Goal: Task Accomplishment & Management: Manage account settings

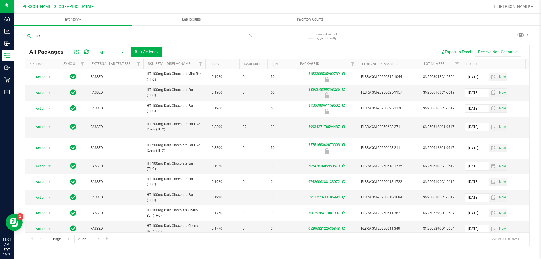
scroll to position [113, 0]
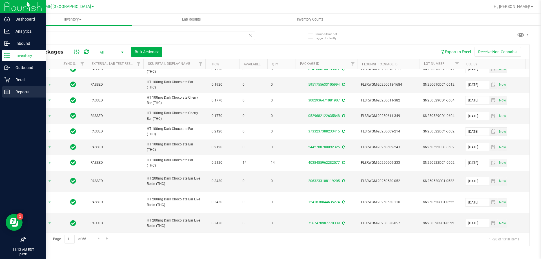
click at [5, 88] on div "Reports" at bounding box center [24, 91] width 45 height 11
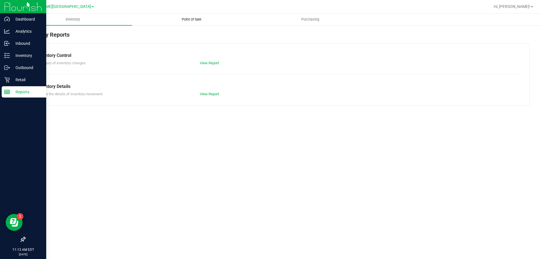
click at [183, 22] on uib-tab-heading "Point of Sale" at bounding box center [191, 19] width 118 height 11
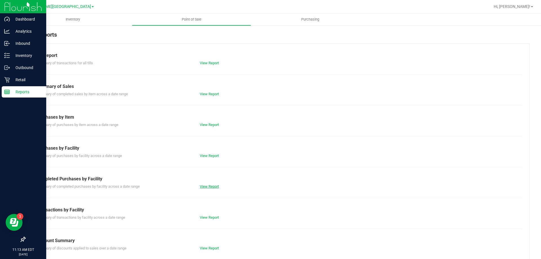
click at [209, 185] on link "View Report" at bounding box center [209, 186] width 19 height 4
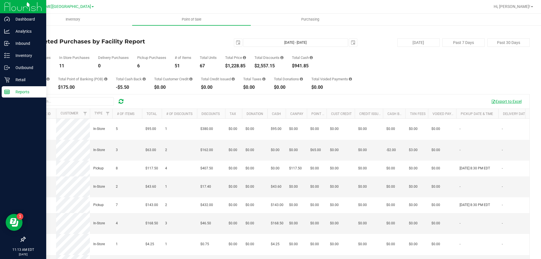
click at [507, 102] on button "Export to Excel" at bounding box center [507, 102] width 38 height 10
click at [17, 79] on p "Retail" at bounding box center [27, 79] width 34 height 7
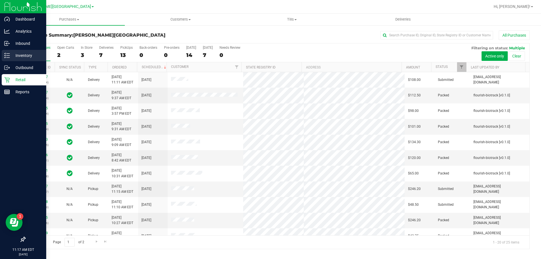
click at [6, 53] on icon at bounding box center [7, 56] width 6 height 6
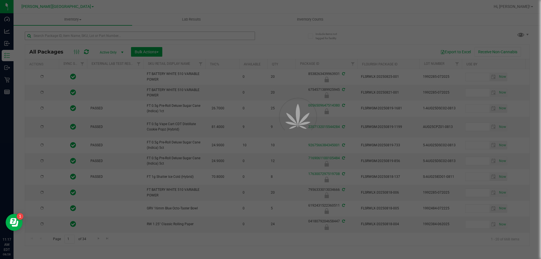
click at [125, 36] on div at bounding box center [270, 129] width 541 height 259
type input "2026-02-15"
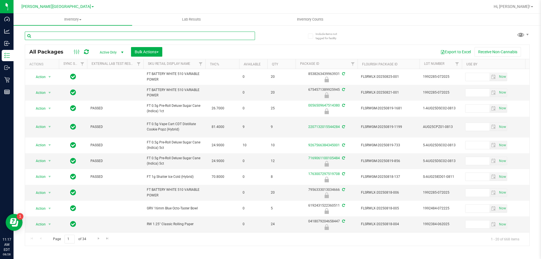
click at [125, 36] on input "text" at bounding box center [140, 36] width 230 height 8
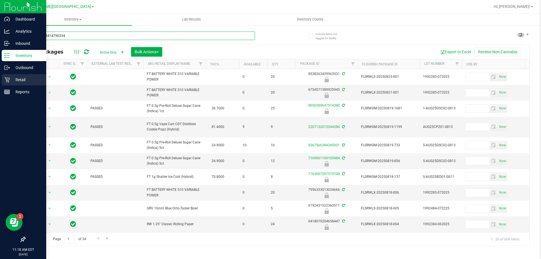
type input "1820724414790334"
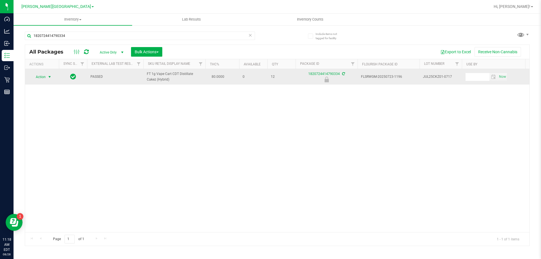
click at [42, 81] on span "Action" at bounding box center [38, 77] width 15 height 8
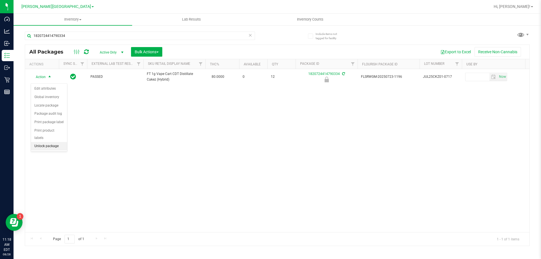
click at [53, 142] on li "Unlock package" at bounding box center [49, 146] width 36 height 8
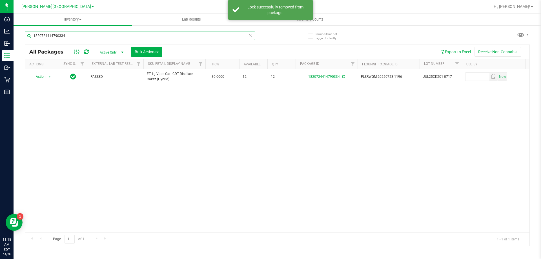
click at [79, 36] on input "1820724414790334" at bounding box center [140, 36] width 230 height 8
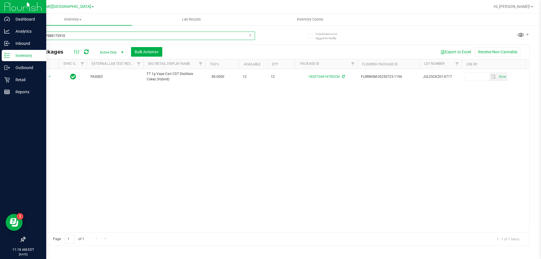
type input "3969287988172910"
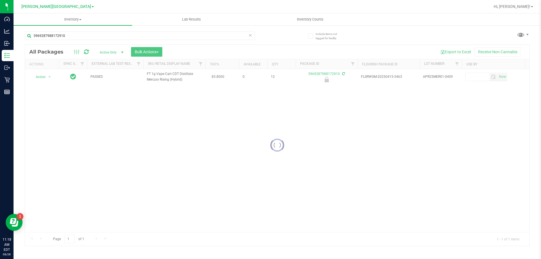
click at [41, 79] on div at bounding box center [277, 145] width 505 height 201
click at [41, 79] on span "Action" at bounding box center [38, 77] width 15 height 8
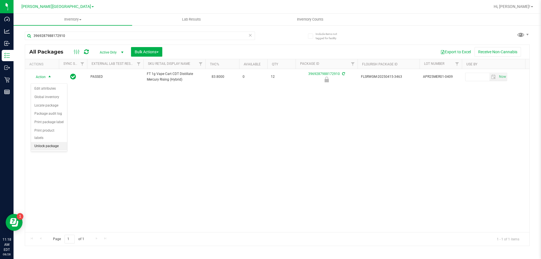
click at [51, 142] on li "Unlock package" at bounding box center [49, 146] width 36 height 8
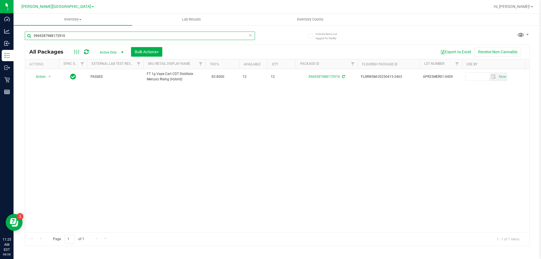
click at [64, 37] on input "3969287988172910" at bounding box center [140, 36] width 230 height 8
type input "8037651800503451"
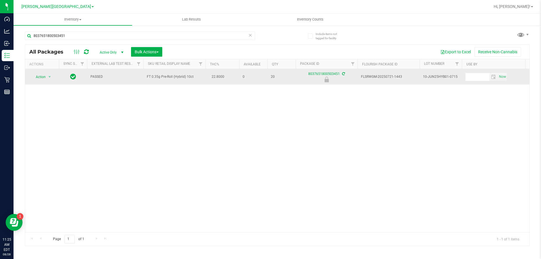
click at [41, 77] on span "Action" at bounding box center [38, 77] width 15 height 8
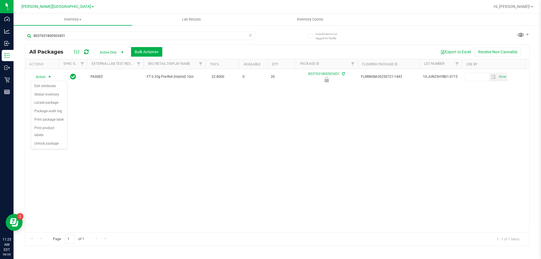
click at [46, 141] on div "Action Edit attributes Global inventory Locate package Package audit log Print …" at bounding box center [49, 115] width 37 height 68
click at [49, 140] on li "Unlock package" at bounding box center [49, 144] width 36 height 8
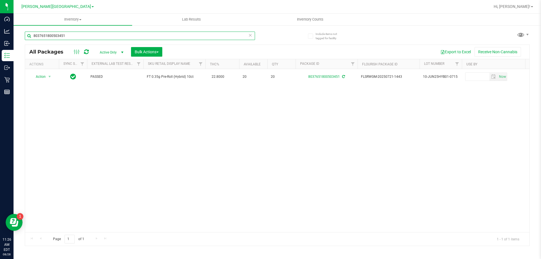
click at [74, 37] on input "8037651800503451" at bounding box center [140, 36] width 230 height 8
click at [85, 37] on input "4523168326249043" at bounding box center [140, 36] width 230 height 8
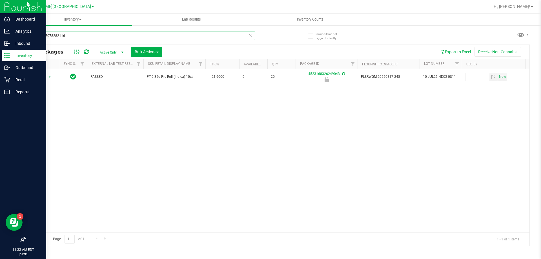
type input "2507678078282116"
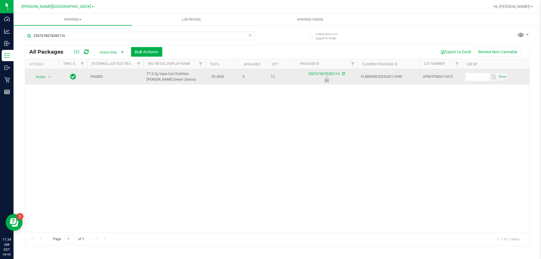
click at [38, 77] on span "Action" at bounding box center [38, 77] width 15 height 8
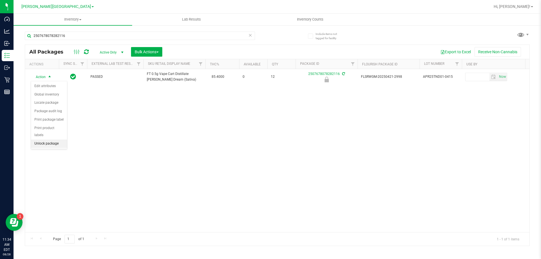
click at [59, 140] on li "Unlock package" at bounding box center [49, 144] width 36 height 8
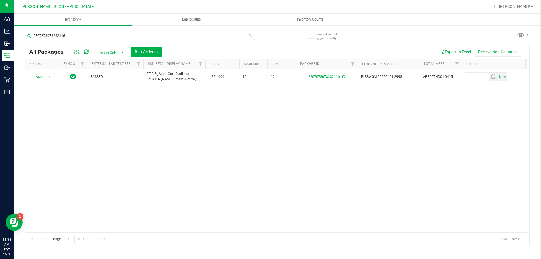
click at [91, 37] on input "2507678078282116" at bounding box center [140, 36] width 230 height 8
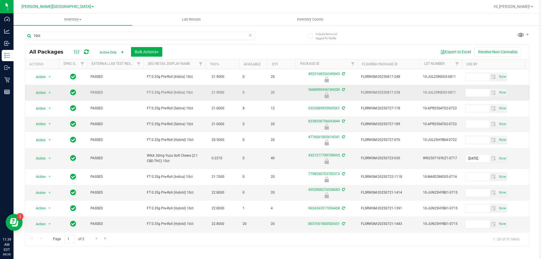
drag, startPoint x: 194, startPoint y: 94, endPoint x: 146, endPoint y: 90, distance: 48.0
click at [146, 90] on td "FT 0.35g Pre-Roll (Indica) 10ct" at bounding box center [174, 93] width 62 height 16
drag, startPoint x: 194, startPoint y: 93, endPoint x: 147, endPoint y: 91, distance: 47.4
click at [147, 91] on span "FT 0.35g Pre-Roll (Indica) 10ct" at bounding box center [174, 92] width 55 height 5
copy span "FT 0.35g Pre-Roll (Indica) 10ct"
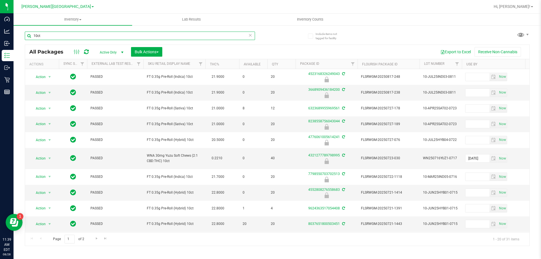
click at [81, 38] on input "10ct" at bounding box center [140, 36] width 230 height 8
paste input "FT 0.35g Pre-Roll (Indica)"
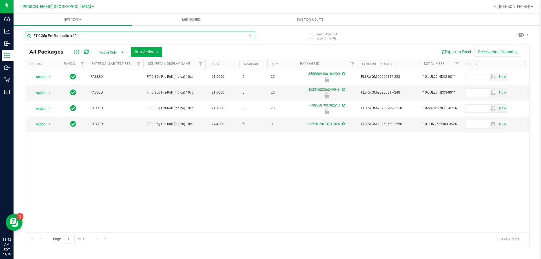
click at [79, 32] on input "FT 0.35g Pre-Roll (Indica) 10ct" at bounding box center [140, 36] width 230 height 8
click at [79, 36] on input "FT 0.35g Pre-Roll (Indica) 10ct" at bounding box center [140, 36] width 230 height 8
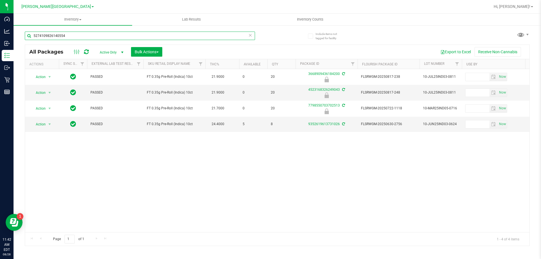
type input "5274109826140554"
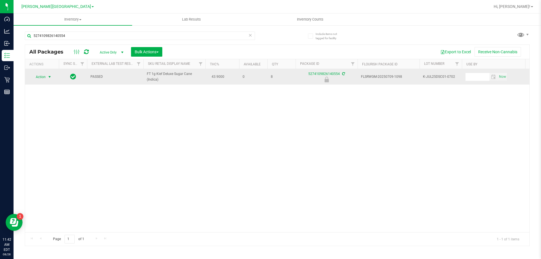
click at [47, 80] on span "select" at bounding box center [49, 77] width 7 height 8
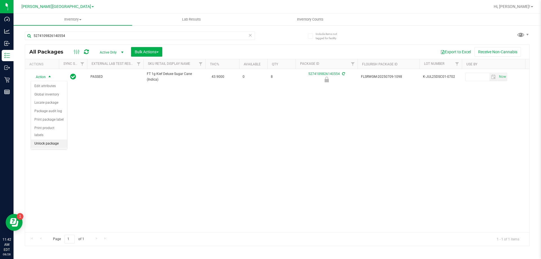
click at [57, 140] on li "Unlock package" at bounding box center [49, 144] width 36 height 8
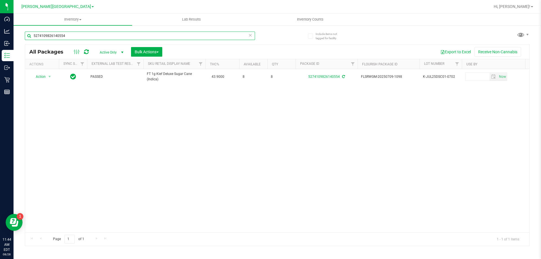
click at [224, 36] on input "5274109826140554" at bounding box center [140, 36] width 230 height 8
type input "0145094450685792"
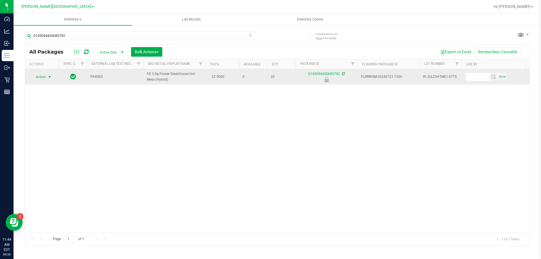
click at [48, 78] on span "select" at bounding box center [49, 77] width 5 height 5
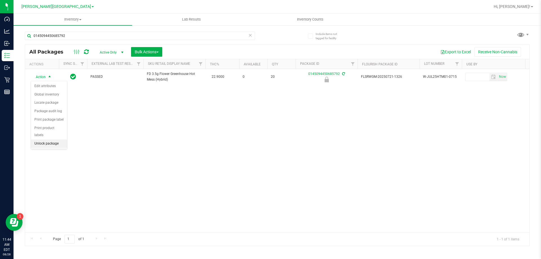
click at [58, 140] on li "Unlock package" at bounding box center [49, 144] width 36 height 8
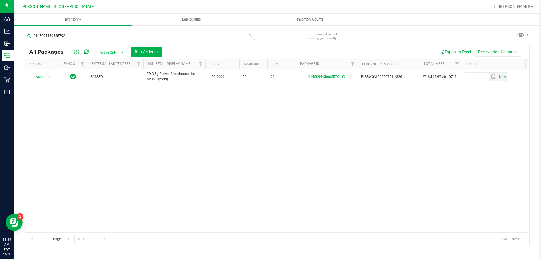
click at [58, 36] on input "0145094450685792" at bounding box center [140, 36] width 230 height 8
type input "8504670158349225"
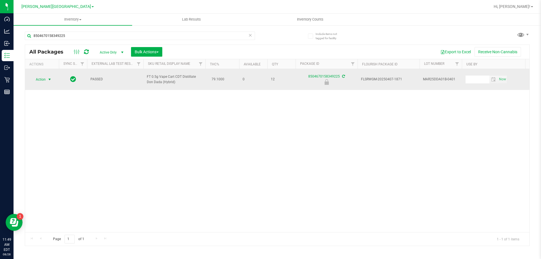
click at [43, 78] on span "Action" at bounding box center [38, 80] width 15 height 8
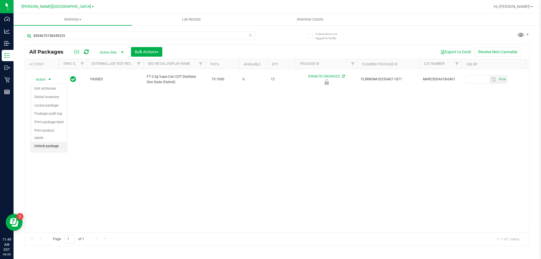
click at [53, 142] on li "Unlock package" at bounding box center [49, 146] width 36 height 8
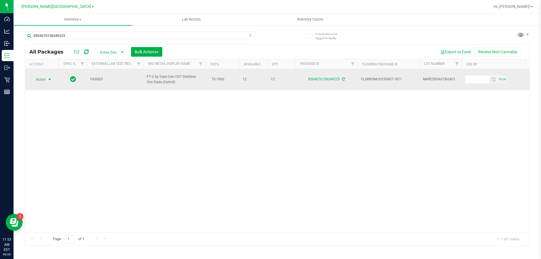
drag, startPoint x: 41, startPoint y: 79, endPoint x: 40, endPoint y: 82, distance: 3.8
click at [41, 78] on span "Action" at bounding box center [38, 80] width 15 height 8
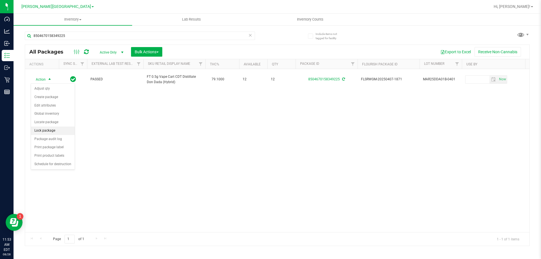
click at [40, 132] on li "Lock package" at bounding box center [53, 131] width 44 height 8
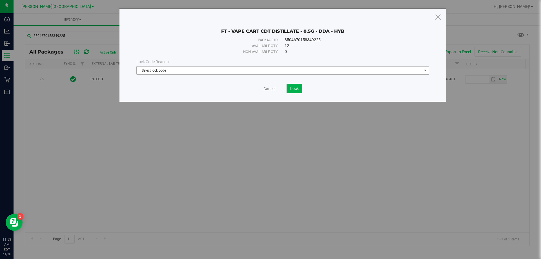
click at [166, 67] on span "Select lock code" at bounding box center [279, 71] width 285 height 8
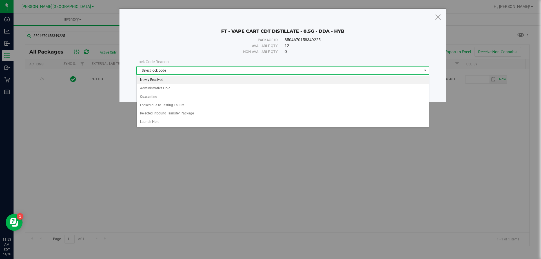
click at [160, 82] on li "Newly Received" at bounding box center [283, 80] width 292 height 8
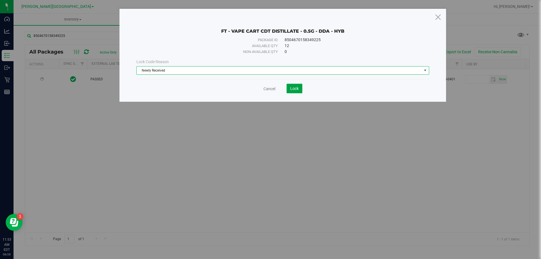
click at [295, 86] on button "Lock" at bounding box center [295, 89] width 16 height 10
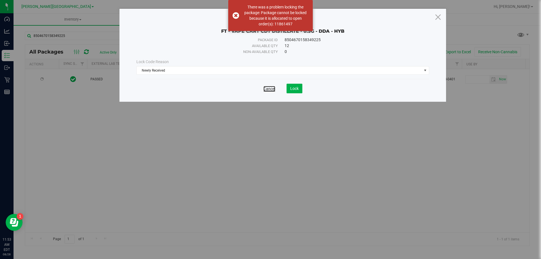
click at [270, 89] on link "Cancel" at bounding box center [270, 89] width 12 height 6
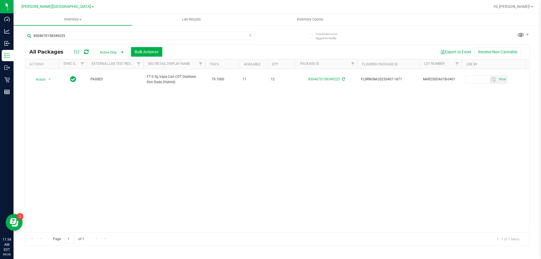
click at [87, 53] on icon at bounding box center [86, 52] width 5 height 6
click at [85, 33] on input "8504670158349225" at bounding box center [140, 36] width 230 height 8
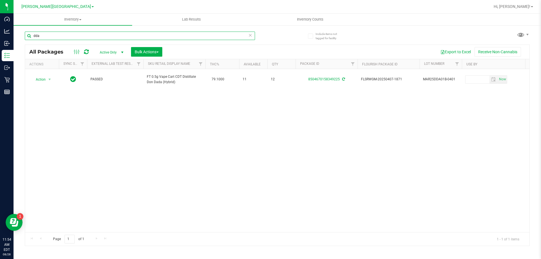
type input "dda"
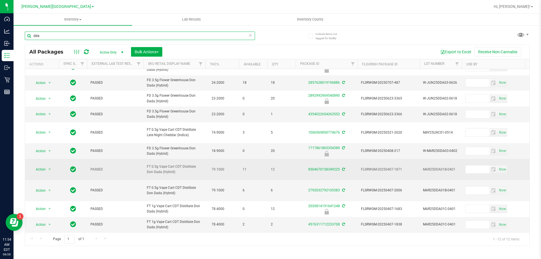
scroll to position [56, 0]
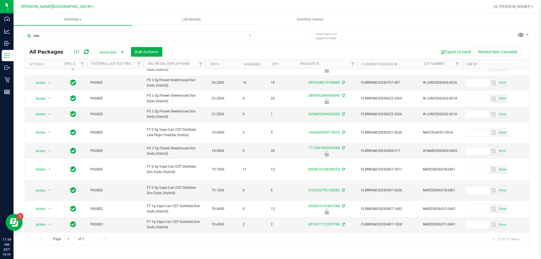
click at [84, 53] on icon at bounding box center [86, 52] width 5 height 6
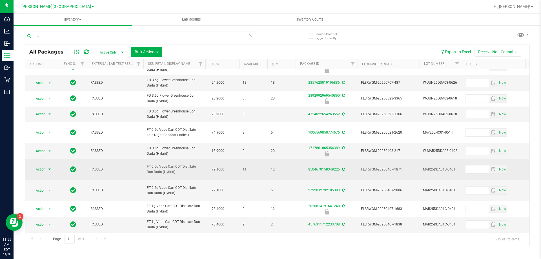
click at [47, 171] on span "select" at bounding box center [49, 169] width 7 height 8
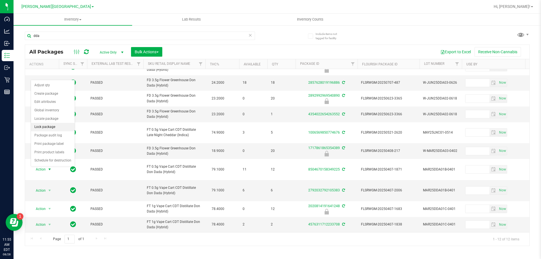
click at [52, 126] on li "Lock package" at bounding box center [53, 127] width 44 height 8
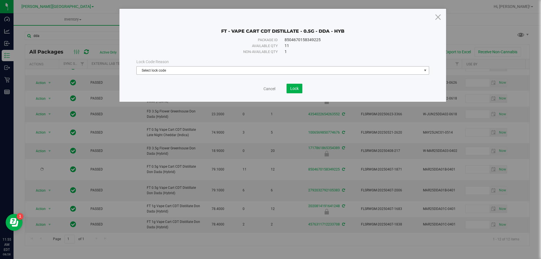
click at [176, 71] on span "Select lock code" at bounding box center [279, 71] width 285 height 8
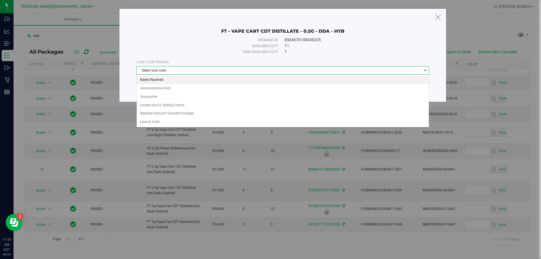
click at [176, 78] on li "Newly Received" at bounding box center [283, 80] width 292 height 8
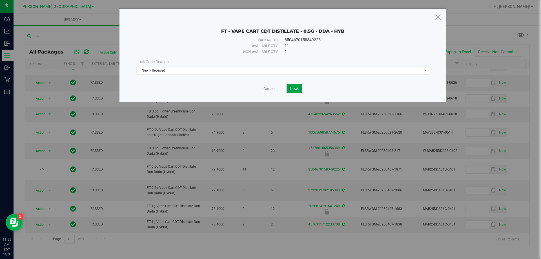
click at [293, 90] on span "Lock" at bounding box center [294, 88] width 8 height 5
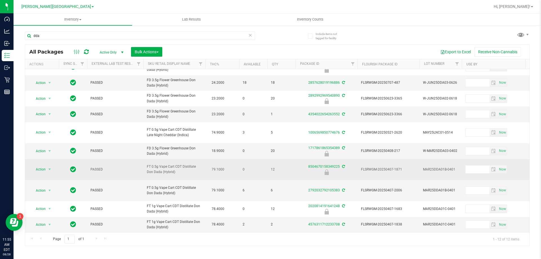
scroll to position [44, 0]
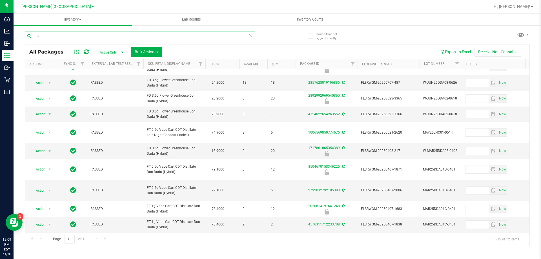
click at [109, 35] on input "dda" at bounding box center [140, 36] width 230 height 8
type input "1458809002409645"
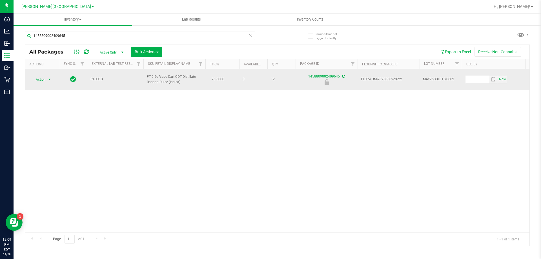
click at [48, 80] on span "select" at bounding box center [49, 79] width 5 height 5
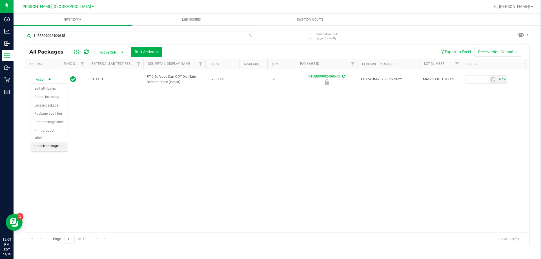
click at [43, 142] on li "Unlock package" at bounding box center [49, 146] width 36 height 8
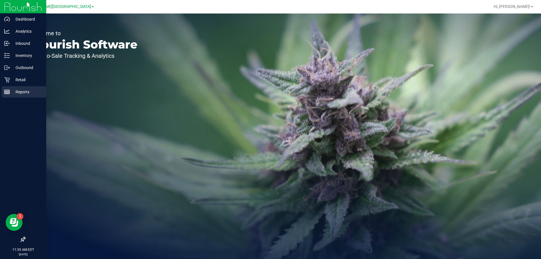
click at [12, 92] on p "Reports" at bounding box center [27, 92] width 34 height 7
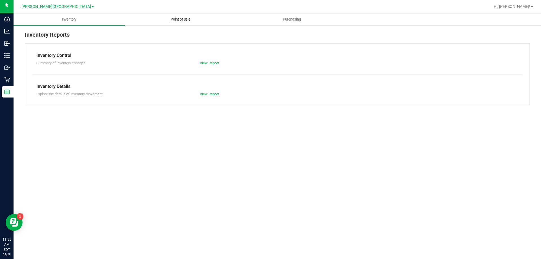
click at [177, 19] on span "Point of Sale" at bounding box center [180, 19] width 35 height 5
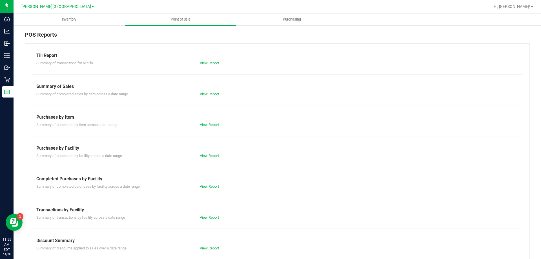
click at [208, 188] on link "View Report" at bounding box center [209, 186] width 19 height 4
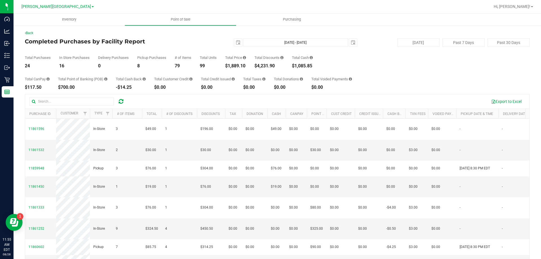
click at [120, 103] on icon at bounding box center [121, 102] width 5 height 6
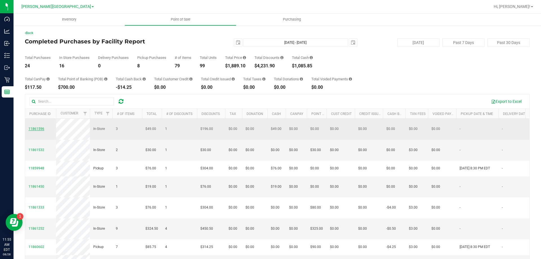
click at [41, 130] on span "11861596" at bounding box center [36, 129] width 16 height 4
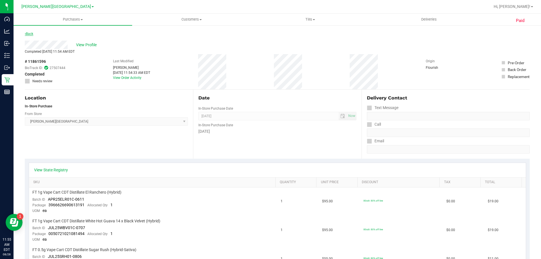
click at [33, 34] on link "Back" at bounding box center [29, 34] width 8 height 4
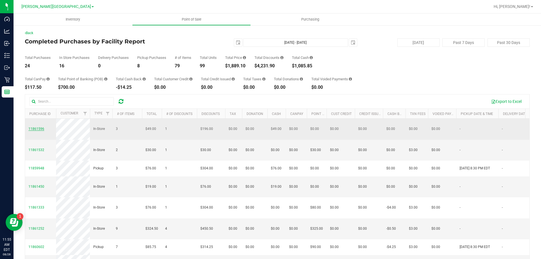
click at [35, 127] on span "11861596" at bounding box center [36, 129] width 16 height 4
